Goal: Find specific page/section: Find specific page/section

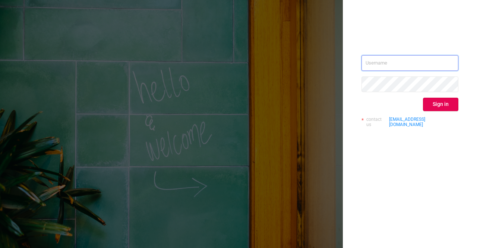
click at [380, 64] on input "text" at bounding box center [409, 63] width 97 height 16
type input "[PERSON_NAME][EMAIL_ADDRESS][DOMAIN_NAME]"
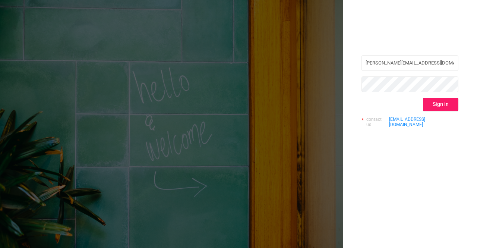
click at [430, 103] on button "Sign in" at bounding box center [440, 104] width 35 height 13
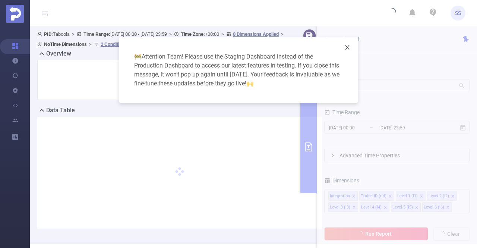
drag, startPoint x: 347, startPoint y: 47, endPoint x: 345, endPoint y: 42, distance: 5.3
click at [345, 42] on span "Close" at bounding box center [347, 47] width 21 height 21
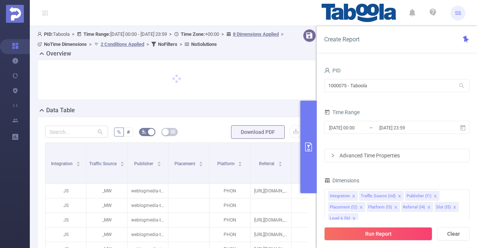
click at [309, 153] on button "primary" at bounding box center [308, 147] width 16 height 92
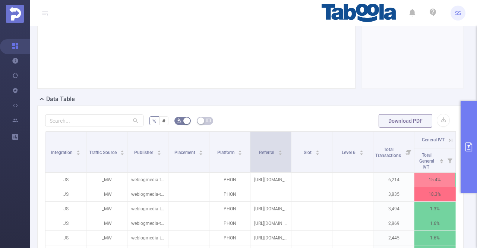
scroll to position [149, 0]
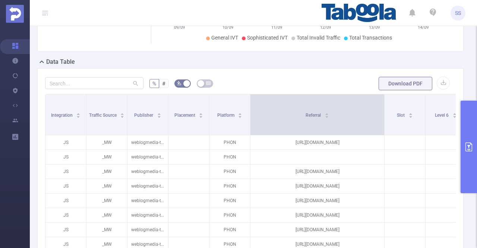
drag, startPoint x: 289, startPoint y: 125, endPoint x: 382, endPoint y: 128, distance: 93.1
click at [382, 128] on span at bounding box center [384, 114] width 4 height 41
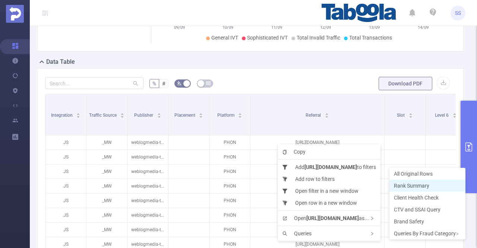
click at [414, 188] on span "Rank Summary" at bounding box center [410, 185] width 35 height 6
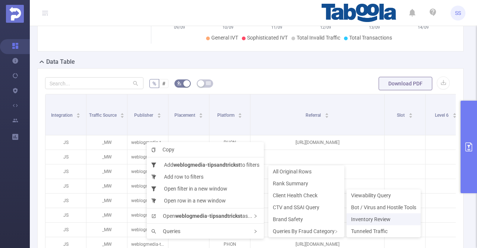
click at [376, 221] on span "Inventory Review" at bounding box center [370, 219] width 39 height 6
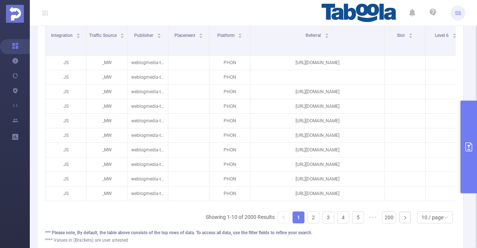
scroll to position [170, 0]
